Goal: Transaction & Acquisition: Obtain resource

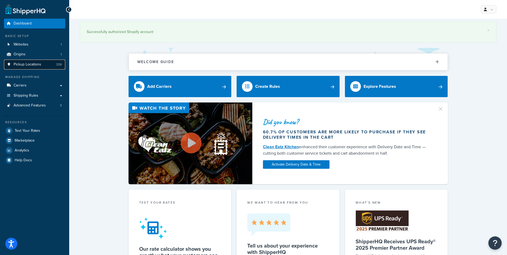
click at [23, 65] on span "Pickup Locations" at bounding box center [28, 64] width 28 height 5
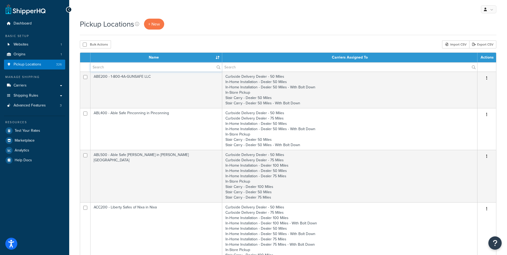
click at [105, 67] on input "text" at bounding box center [157, 67] width 132 height 9
paste input "TRE460-01"
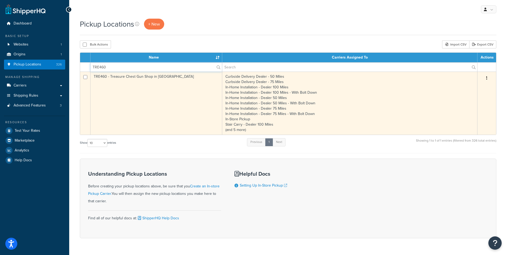
type input "TRE460"
click at [124, 76] on td "TRE460 - Treasure Chest Gun Shop in [GEOGRAPHIC_DATA]" at bounding box center [157, 103] width 132 height 63
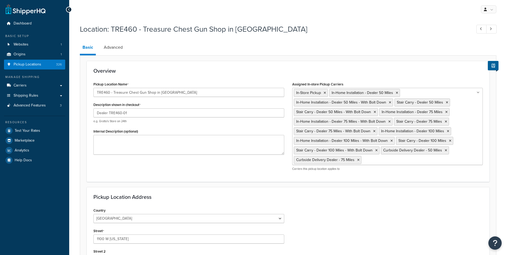
select select "16"
click at [68, 9] on icon at bounding box center [69, 10] width 2 height 4
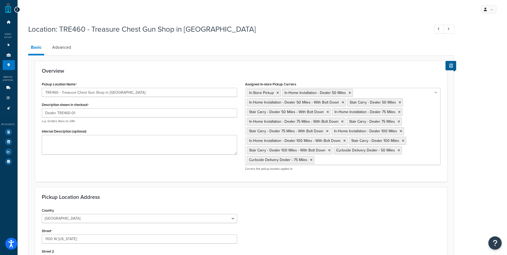
click at [16, 8] on icon at bounding box center [17, 10] width 2 height 4
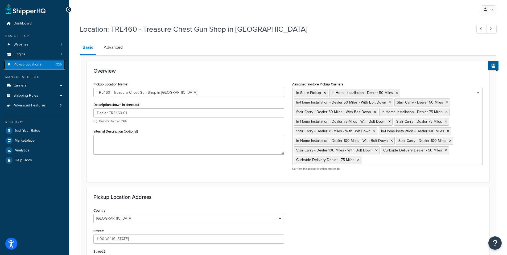
click at [32, 67] on link "Pickup Locations 326" at bounding box center [34, 65] width 61 height 10
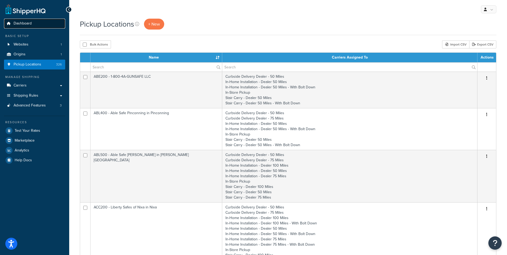
click at [24, 24] on span "Dashboard" at bounding box center [23, 23] width 18 height 5
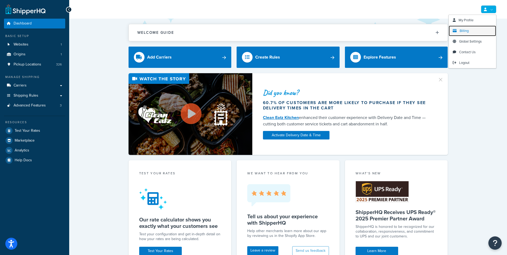
click at [465, 32] on span "Billing" at bounding box center [464, 30] width 9 height 5
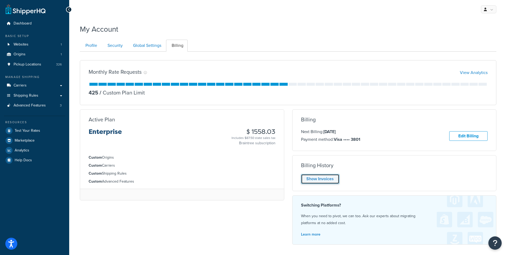
click at [323, 181] on link "Show Invoices" at bounding box center [320, 179] width 38 height 10
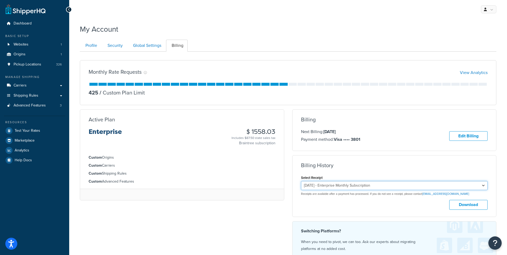
click at [379, 184] on select "August 30, 2025 - Enterprise Monthly Subscription July 30, 2025 - Enterprise Mo…" at bounding box center [394, 185] width 187 height 9
click at [301, 181] on select "August 30, 2025 - Enterprise Monthly Subscription July 30, 2025 - Enterprise Mo…" at bounding box center [394, 185] width 187 height 9
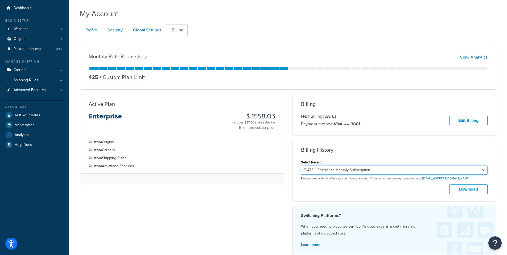
scroll to position [75, 0]
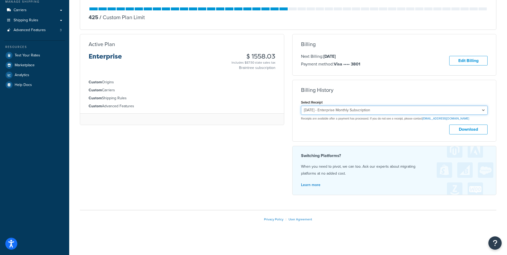
click at [405, 111] on select "August 30, 2025 - Enterprise Monthly Subscription July 30, 2025 - Enterprise Mo…" at bounding box center [394, 110] width 187 height 9
click at [301, 106] on select "August 30, 2025 - Enterprise Monthly Subscription July 30, 2025 - Enterprise Mo…" at bounding box center [394, 110] width 187 height 9
click at [468, 130] on button "Download" at bounding box center [468, 130] width 38 height 10
